Goal: Use online tool/utility: Utilize a website feature to perform a specific function

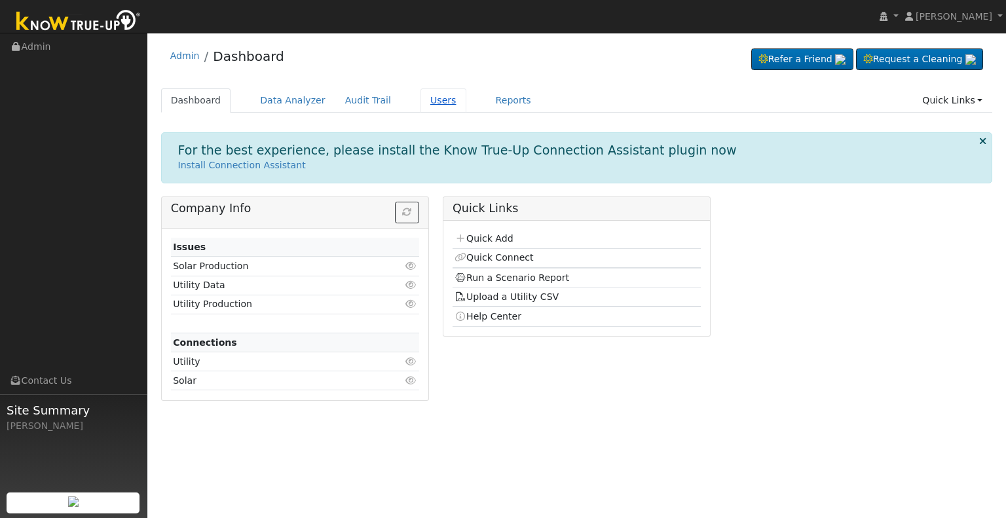
click at [421, 101] on link "Users" at bounding box center [444, 100] width 46 height 24
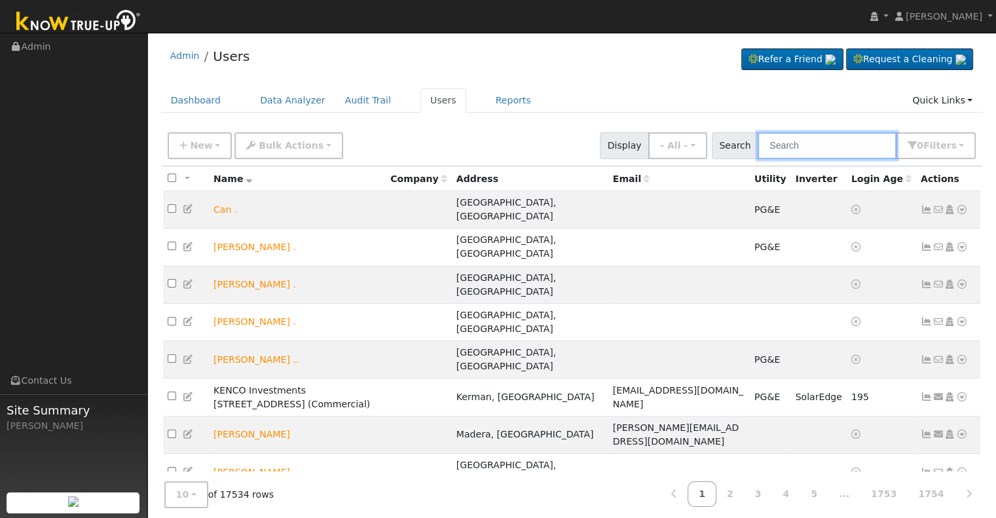
click at [812, 143] on input "text" at bounding box center [827, 145] width 139 height 27
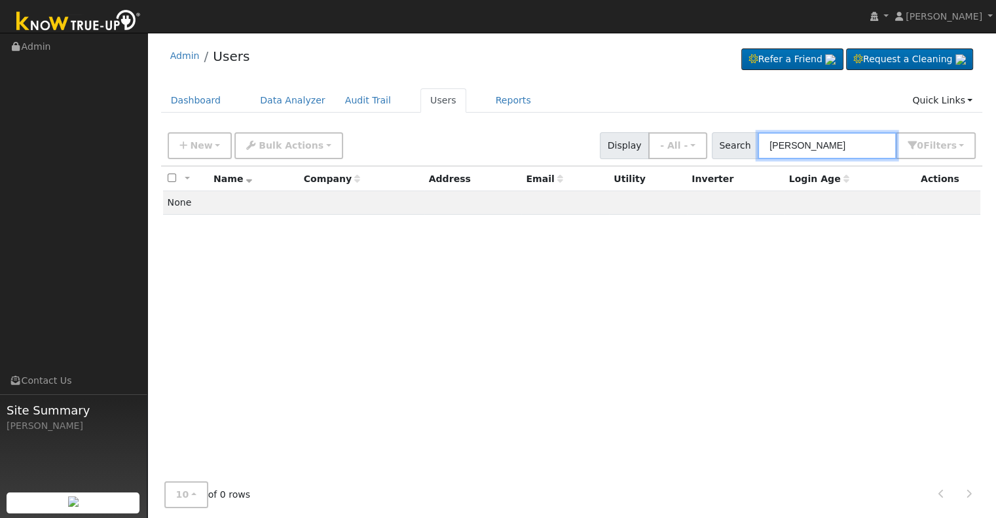
click at [823, 143] on input "michael garett" at bounding box center [827, 145] width 139 height 27
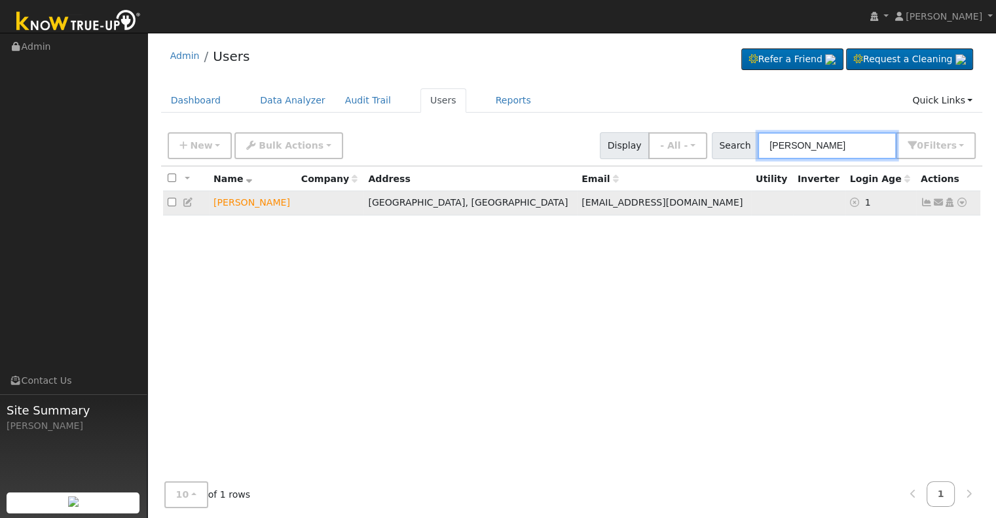
type input "michael garrett"
click at [964, 202] on icon at bounding box center [962, 202] width 12 height 9
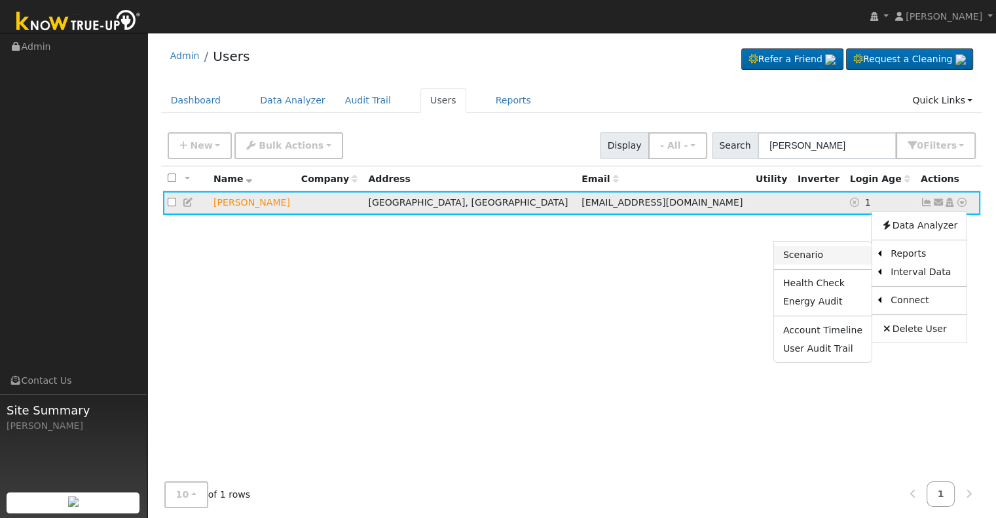
click at [823, 251] on link "Scenario" at bounding box center [823, 255] width 98 height 18
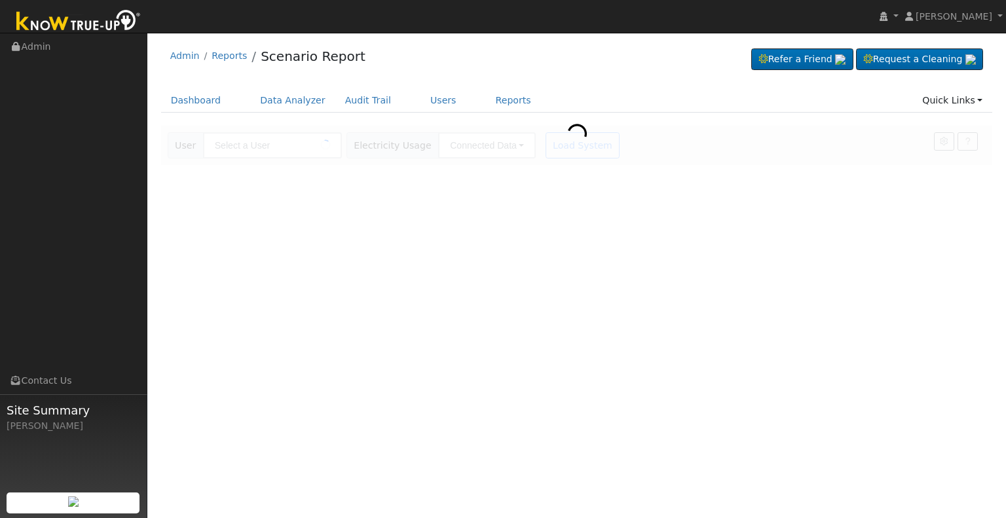
type input "[PERSON_NAME]"
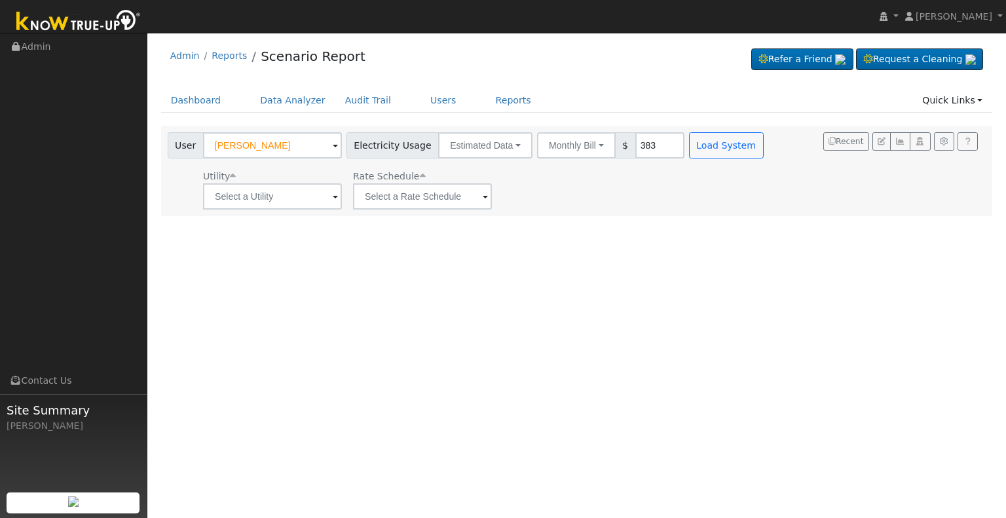
click at [333, 197] on span at bounding box center [335, 197] width 5 height 15
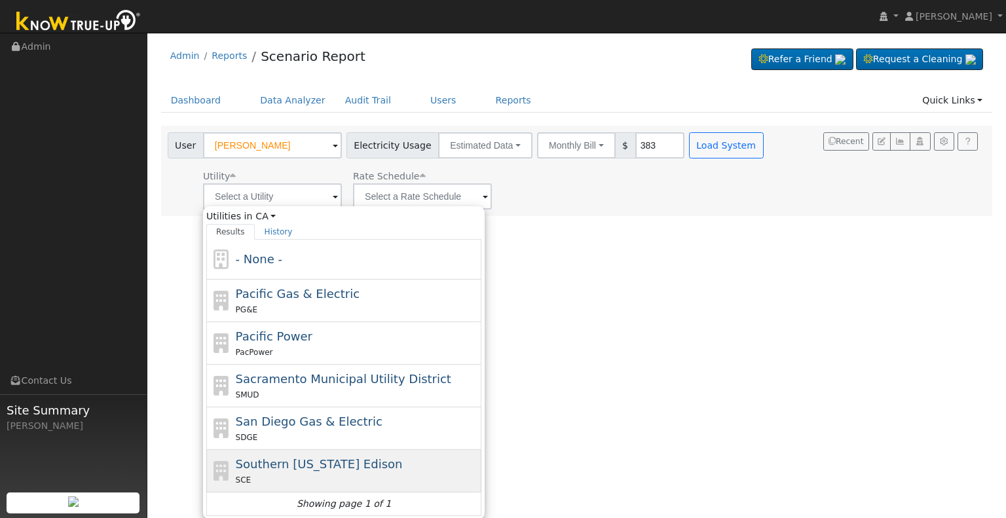
click at [272, 471] on div "Southern [US_STATE] Edison SCE" at bounding box center [357, 470] width 243 height 31
type input "Southern [US_STATE] Edison"
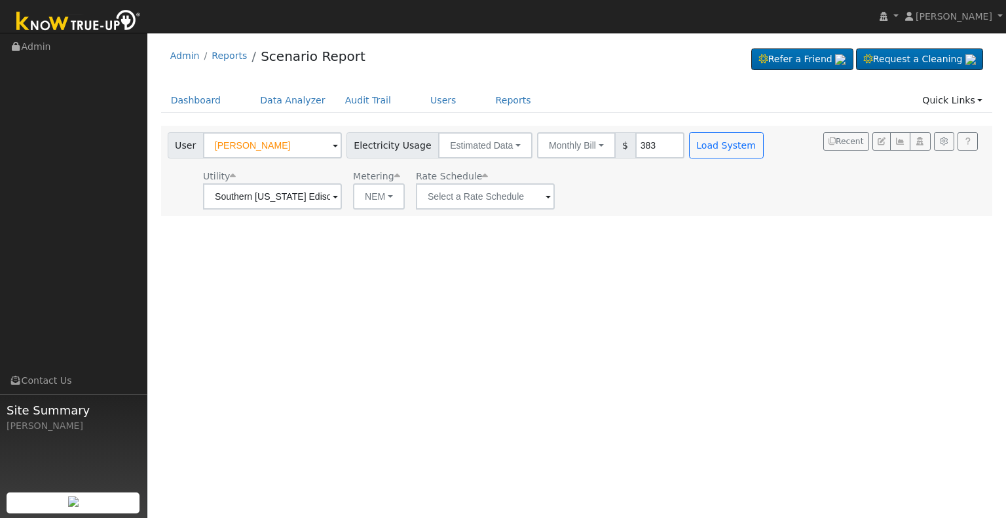
click at [338, 196] on span at bounding box center [335, 197] width 5 height 15
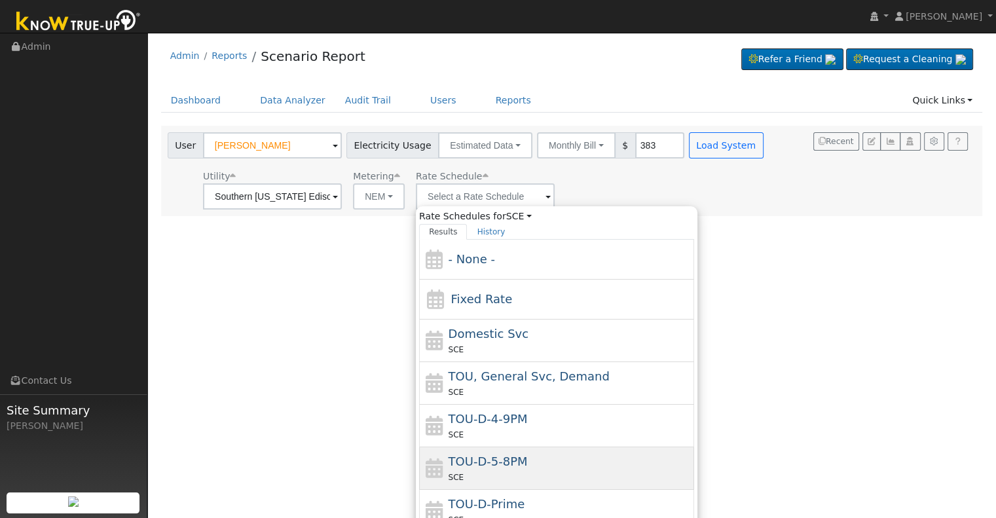
click at [453, 473] on span "SCE" at bounding box center [457, 477] width 16 height 9
type input "TOU-D-5-8PM"
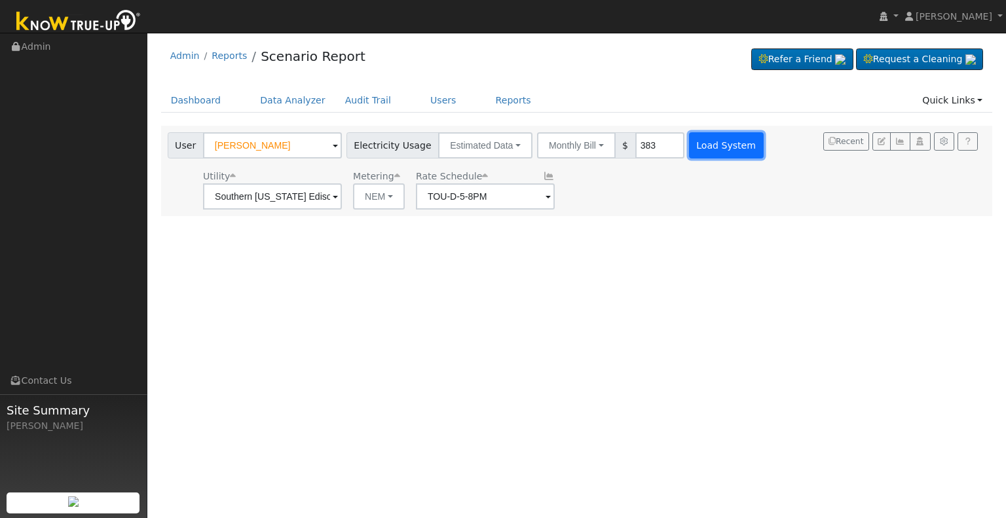
click at [701, 141] on button "Load System" at bounding box center [726, 145] width 75 height 26
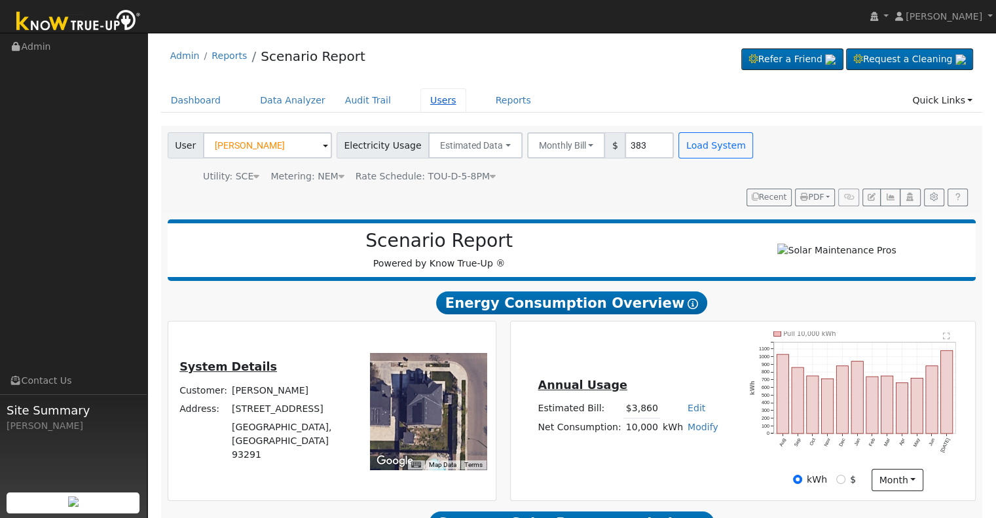
click at [421, 96] on link "Users" at bounding box center [444, 100] width 46 height 24
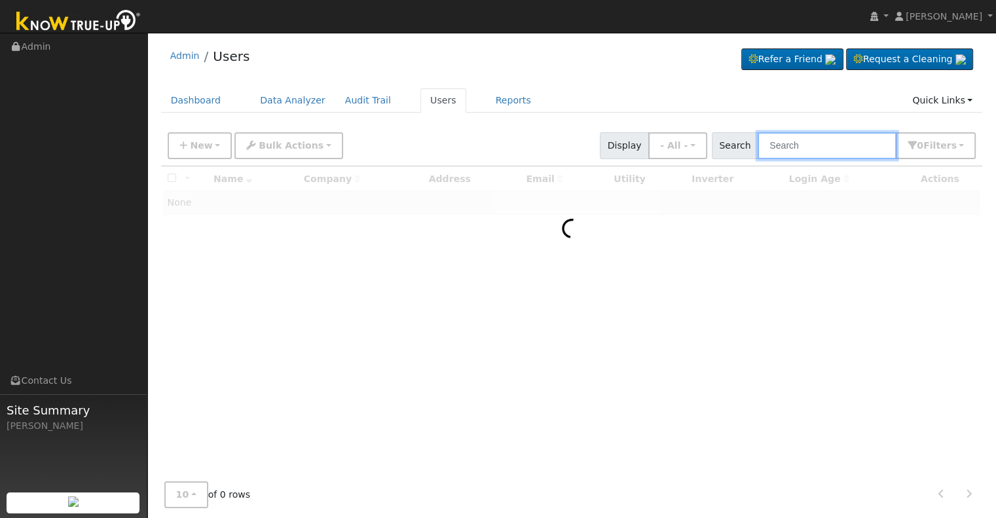
click at [797, 149] on input "text" at bounding box center [827, 145] width 139 height 27
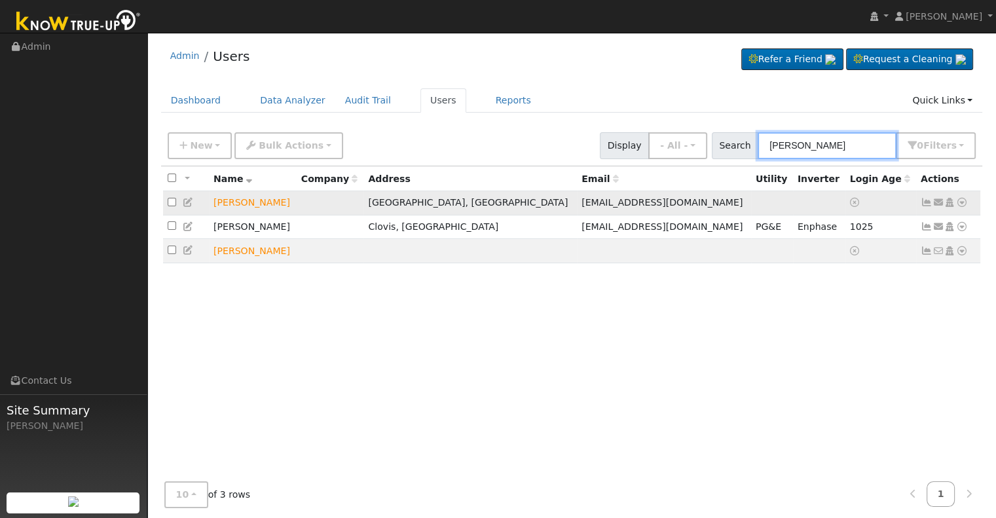
type input "ryan jack"
click at [960, 198] on icon at bounding box center [962, 202] width 12 height 9
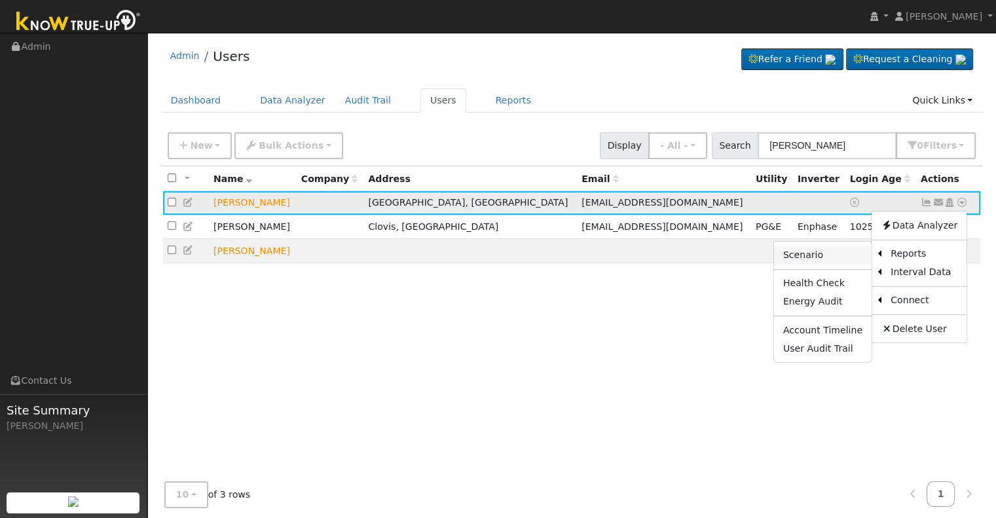
click at [815, 254] on link "Scenario" at bounding box center [823, 255] width 98 height 18
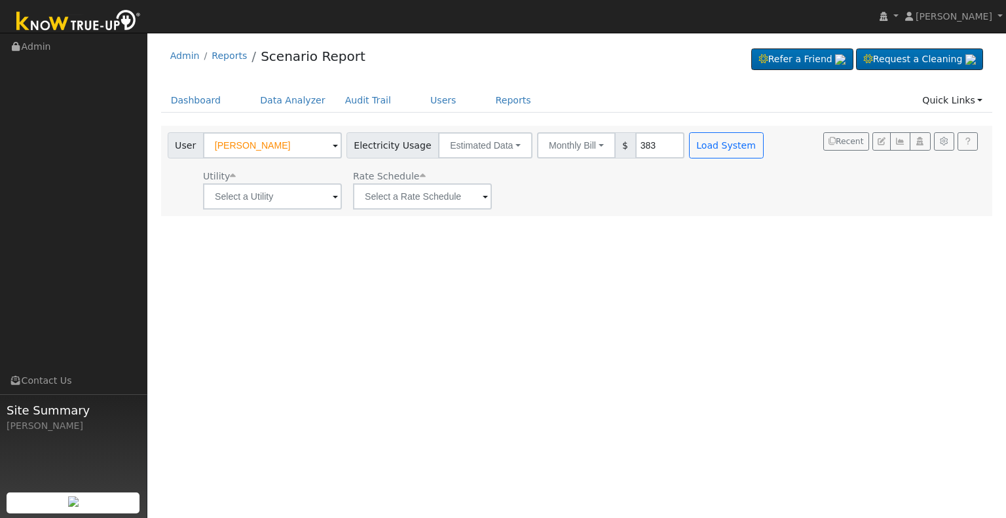
click at [333, 194] on span at bounding box center [335, 197] width 5 height 15
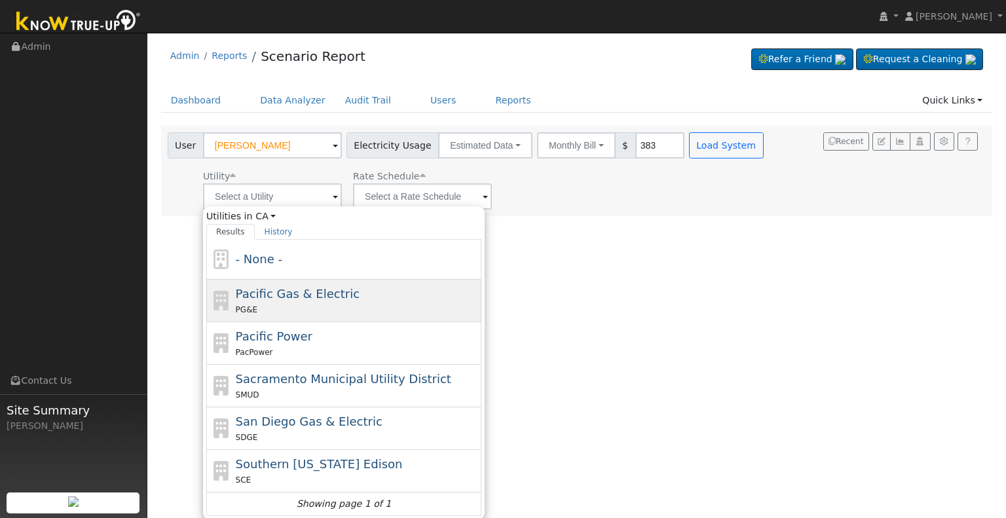
click at [302, 297] on span "Pacific Gas & Electric" at bounding box center [298, 294] width 124 height 14
type input "Pacific Gas & Electric"
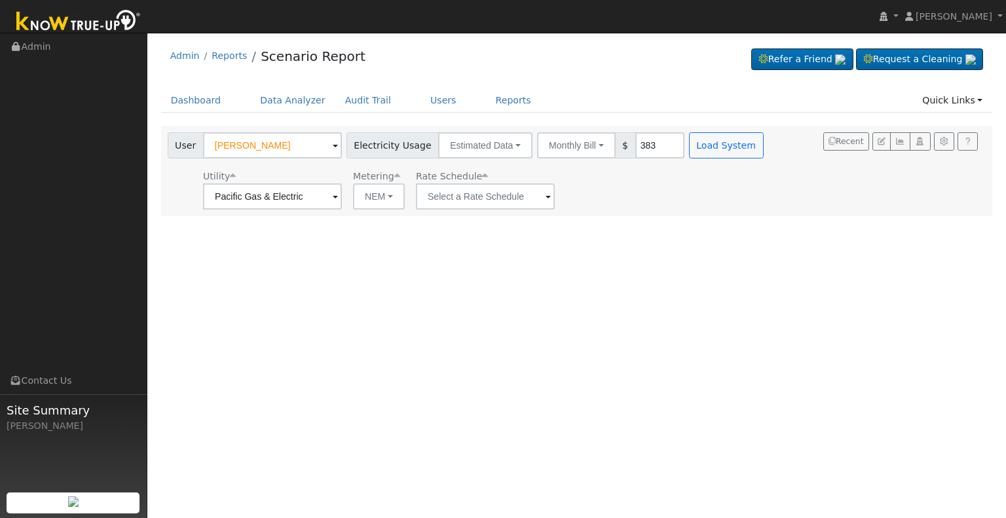
click at [338, 195] on span at bounding box center [335, 197] width 5 height 15
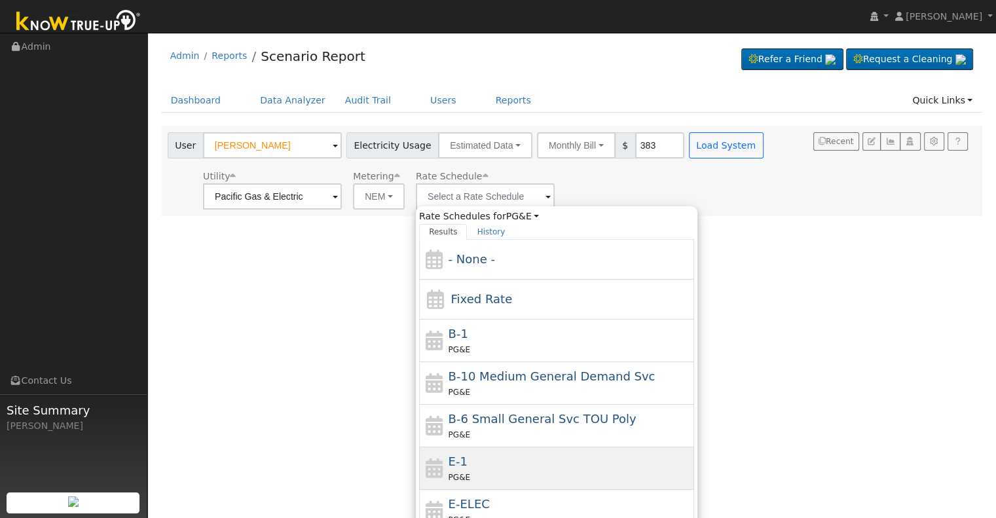
click at [482, 464] on div "E-1 PG&E" at bounding box center [570, 468] width 243 height 31
type input "E-1"
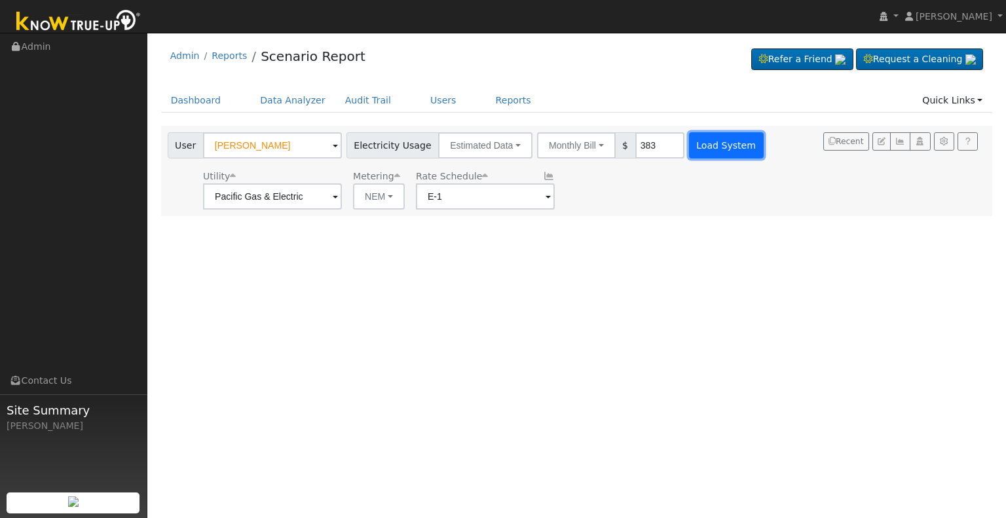
click at [705, 153] on button "Load System" at bounding box center [726, 145] width 75 height 26
